Goal: Find specific page/section: Find specific page/section

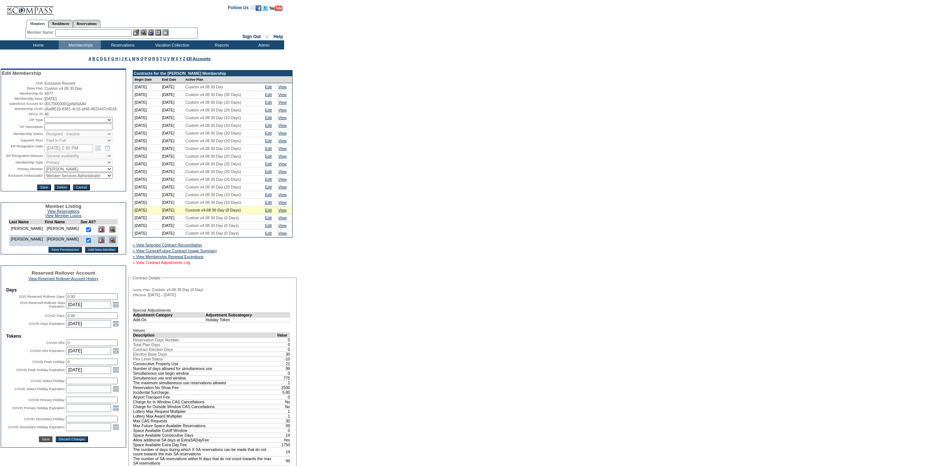
click at [190, 265] on link "» View Contract Adjustments Log" at bounding box center [162, 262] width 58 height 4
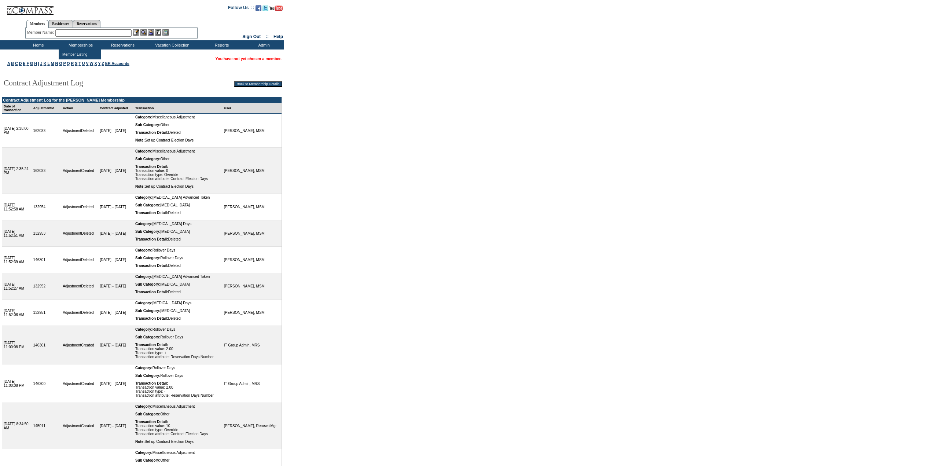
click at [97, 34] on input "text" at bounding box center [93, 32] width 76 height 7
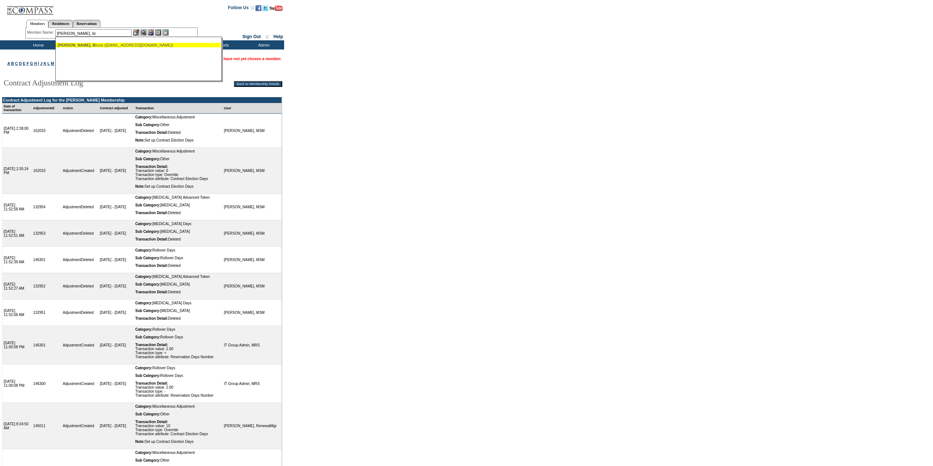
click at [100, 45] on div "[PERSON_NAME], Br uce ([EMAIL_ADDRESS][DOMAIN_NAME])" at bounding box center [138, 45] width 161 height 4
type input "Ross, Bruce (bruceross@me.com)"
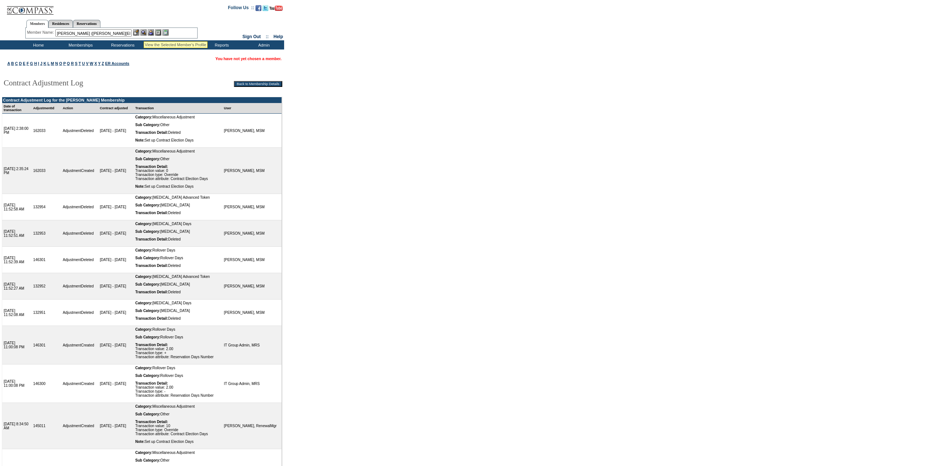
click at [146, 31] on img at bounding box center [143, 32] width 6 height 6
